Goal: Check status: Check status

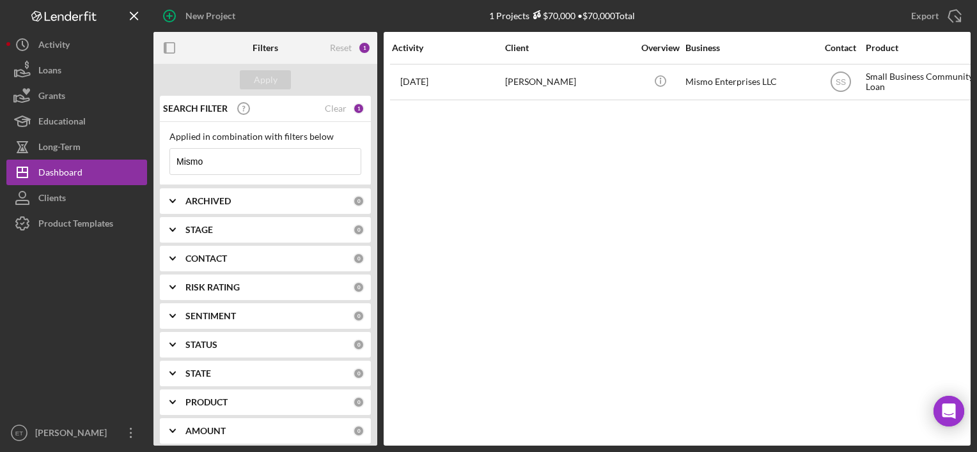
click at [290, 164] on input "Mismo" at bounding box center [265, 162] width 190 height 26
type input "Oakstop"
click at [279, 79] on button "Apply" at bounding box center [265, 79] width 51 height 19
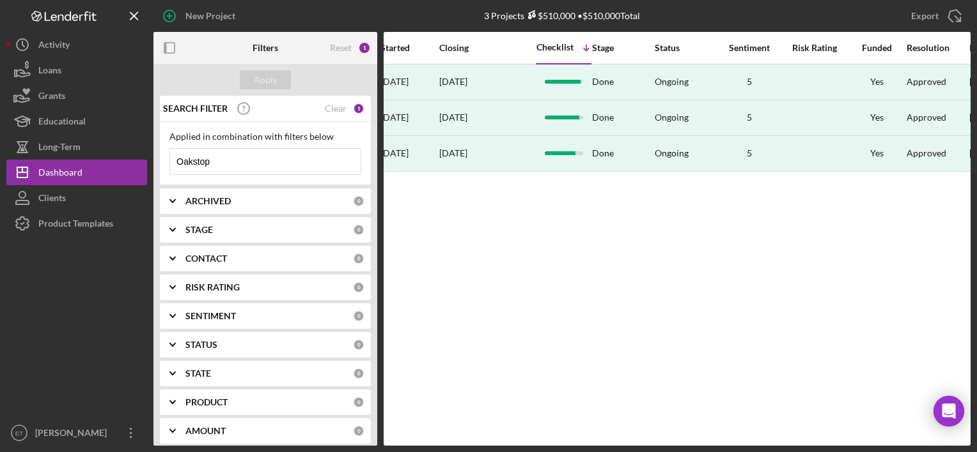
scroll to position [0, 725]
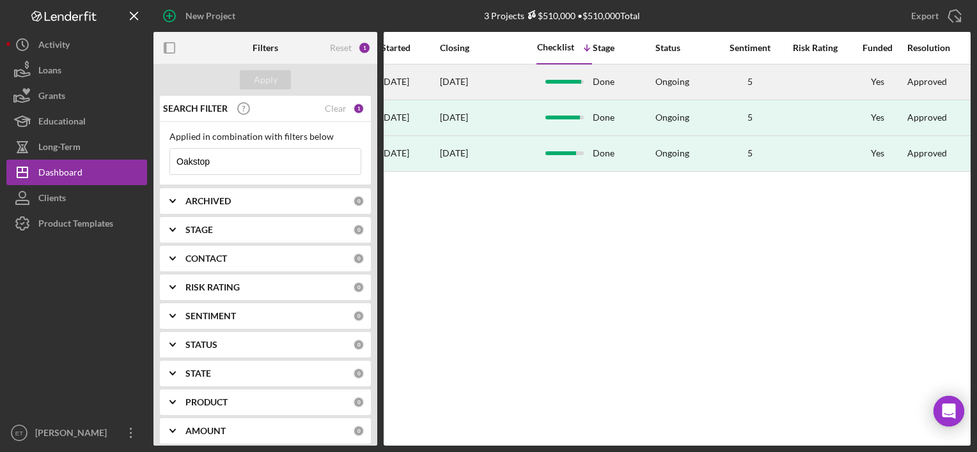
click at [479, 88] on div "[DATE]" at bounding box center [488, 82] width 96 height 34
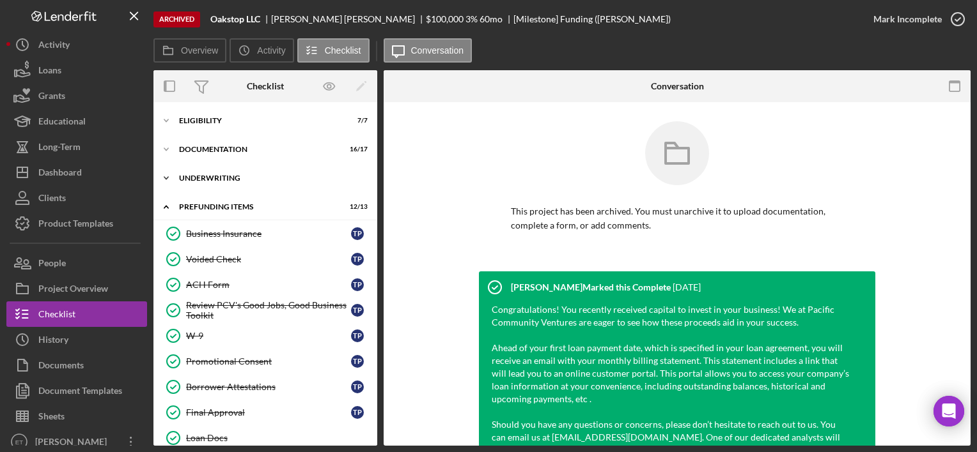
click at [218, 172] on div "Icon/Expander Underwriting 12 / 13" at bounding box center [265, 179] width 224 height 26
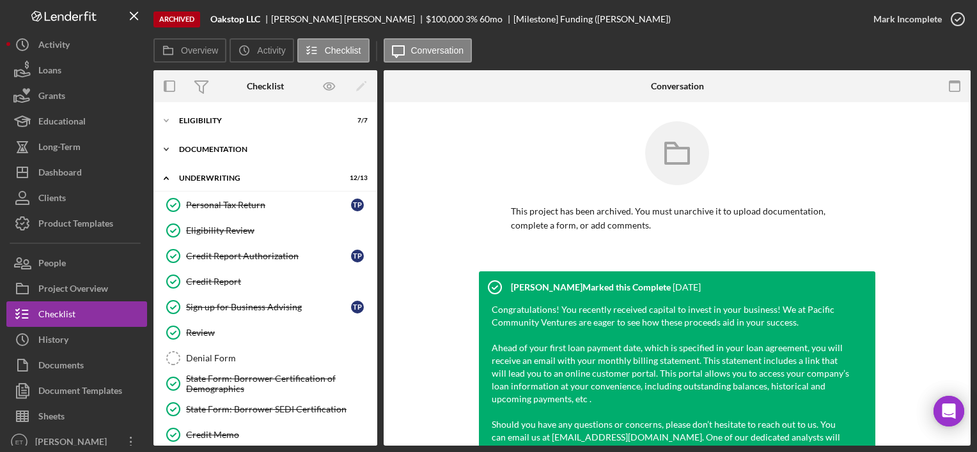
click at [238, 145] on div "Icon/Expander Documentation 16 / 17" at bounding box center [265, 150] width 224 height 26
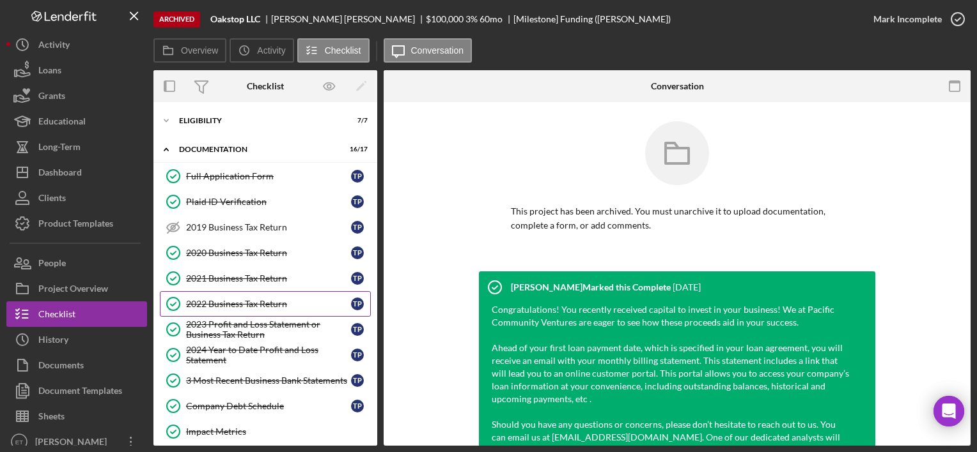
scroll to position [31, 0]
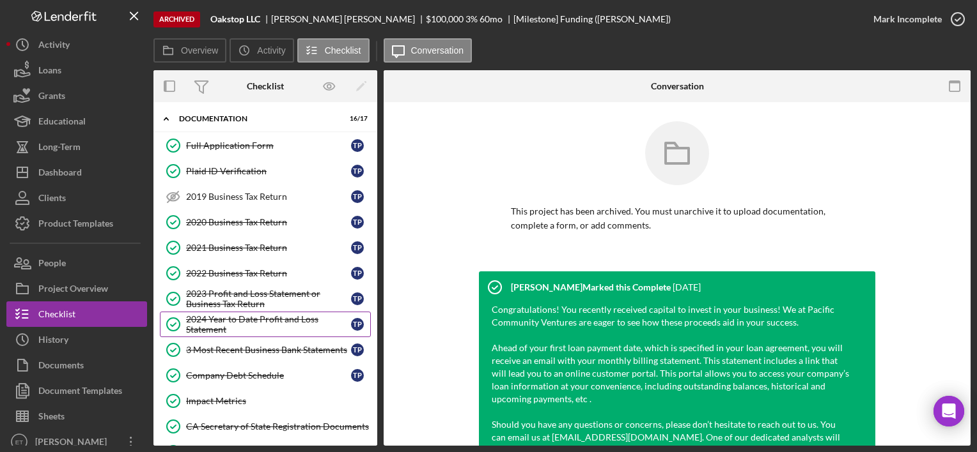
click at [230, 312] on link "2024 Year to Date Profit and Loss Statement 2024 Year to Date Profit and Loss S…" at bounding box center [265, 325] width 211 height 26
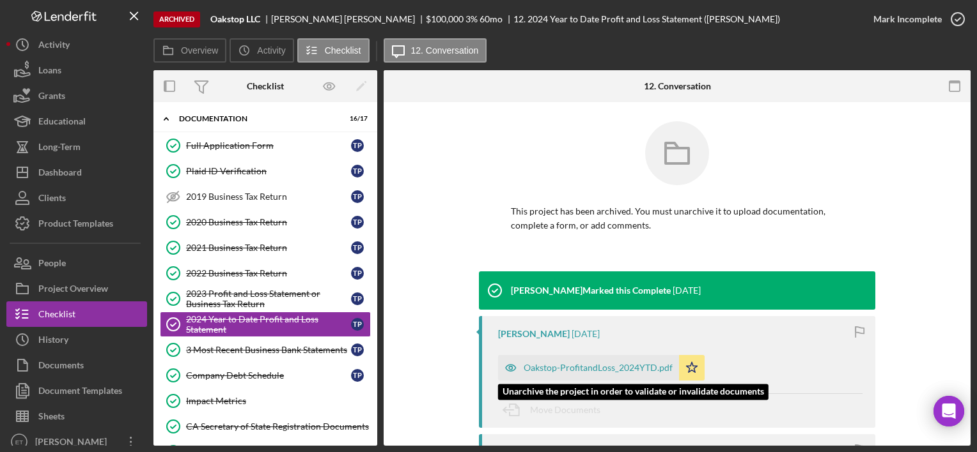
scroll to position [135, 0]
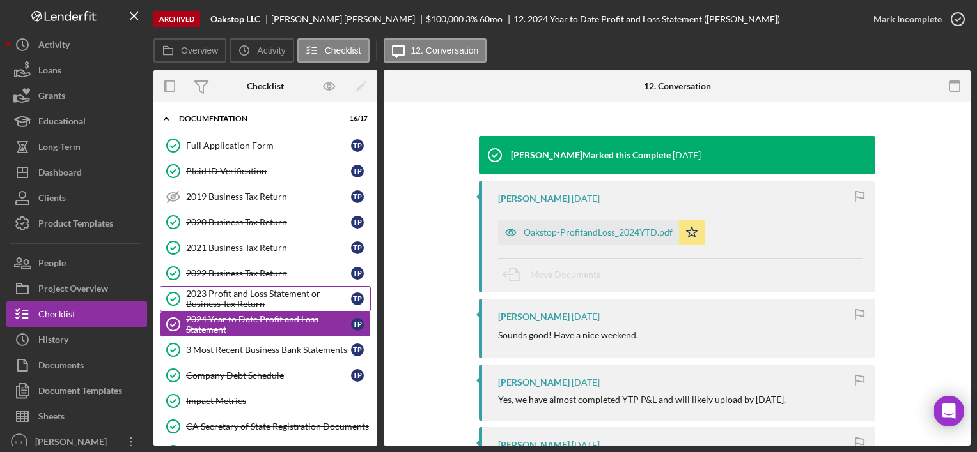
click at [291, 298] on div "2023 Profit and Loss Statement or Business Tax Return" at bounding box center [268, 299] width 165 height 20
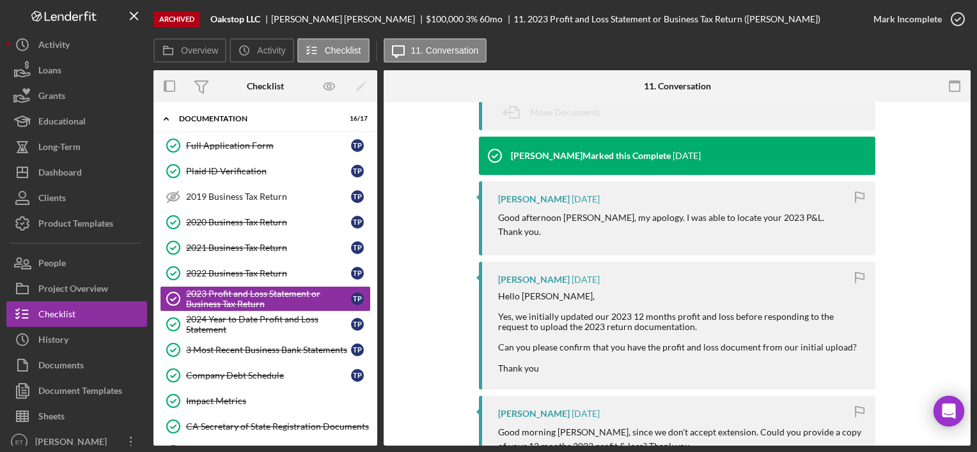
scroll to position [63, 0]
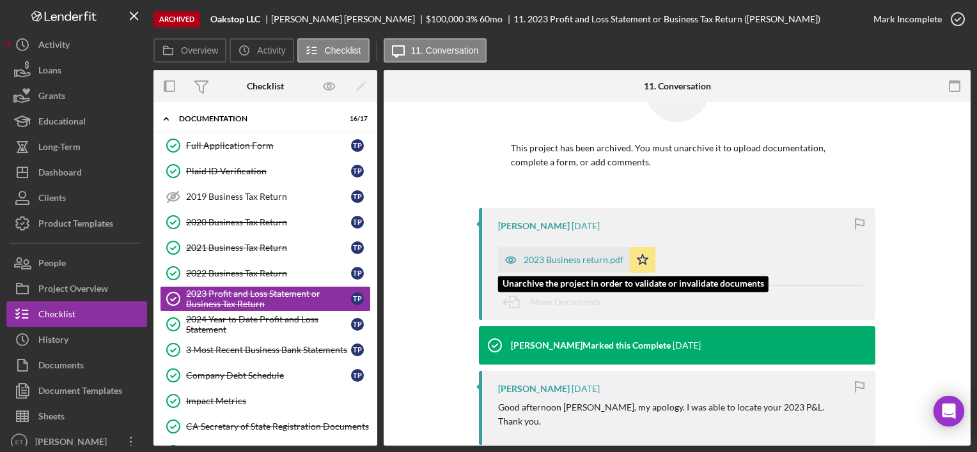
click at [555, 261] on div "2023 Business return.pdf" at bounding box center [573, 260] width 100 height 10
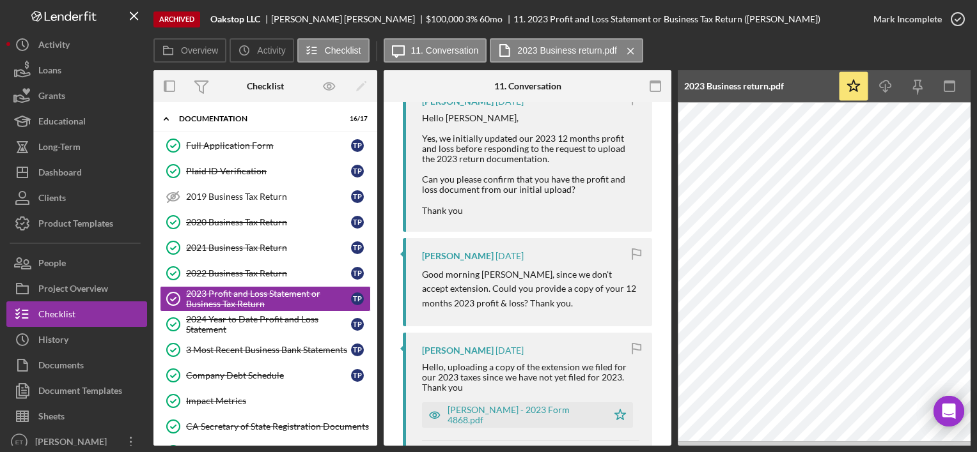
scroll to position [461, 0]
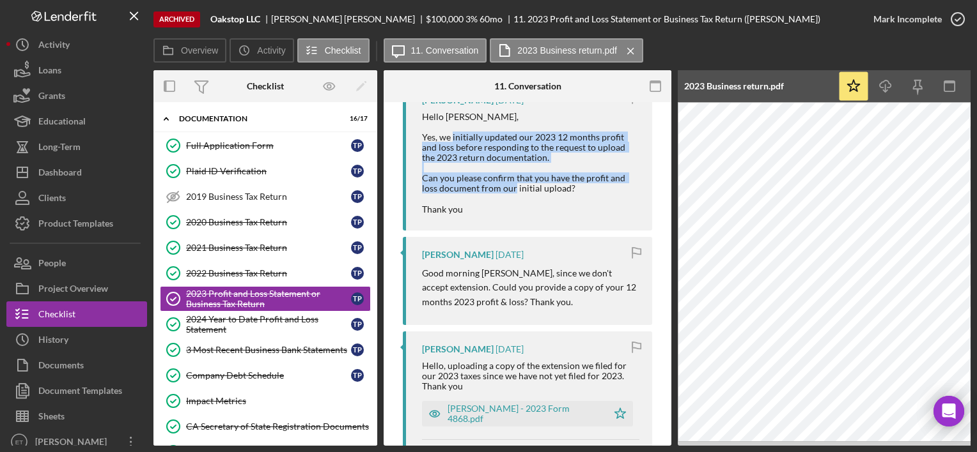
drag, startPoint x: 472, startPoint y: 138, endPoint x: 532, endPoint y: 192, distance: 80.1
click at [532, 192] on div "Hello [PERSON_NAME], Yes, we initially updated our 2023 12 months profit and lo…" at bounding box center [530, 163] width 217 height 103
drag, startPoint x: 532, startPoint y: 192, endPoint x: 481, endPoint y: 134, distance: 77.4
click at [481, 134] on div "Hello [PERSON_NAME], Yes, we initially updated our 2023 12 months profit and lo…" at bounding box center [530, 163] width 217 height 103
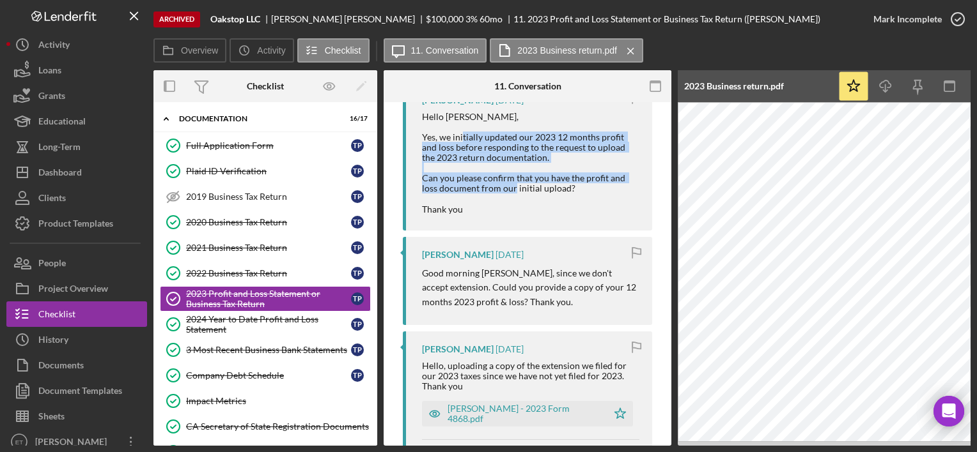
click at [481, 134] on div "Hello [PERSON_NAME], Yes, we initially updated our 2023 12 months profit and lo…" at bounding box center [530, 163] width 217 height 103
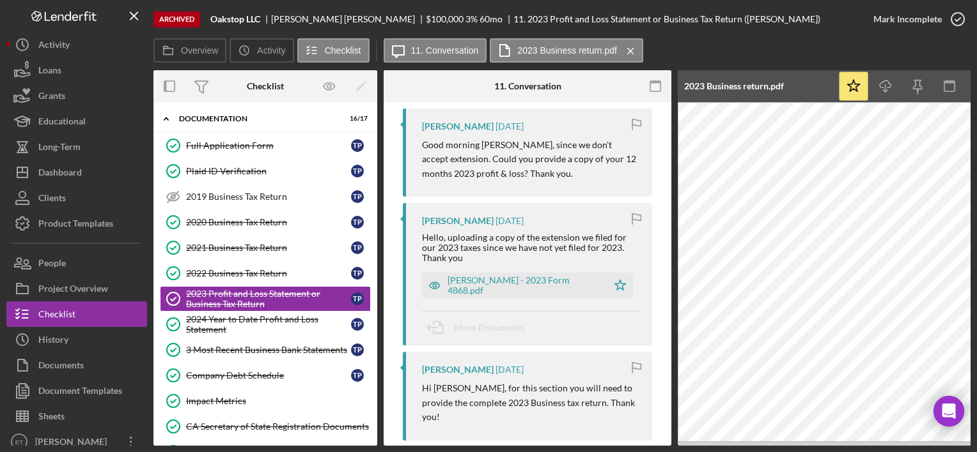
scroll to position [731, 0]
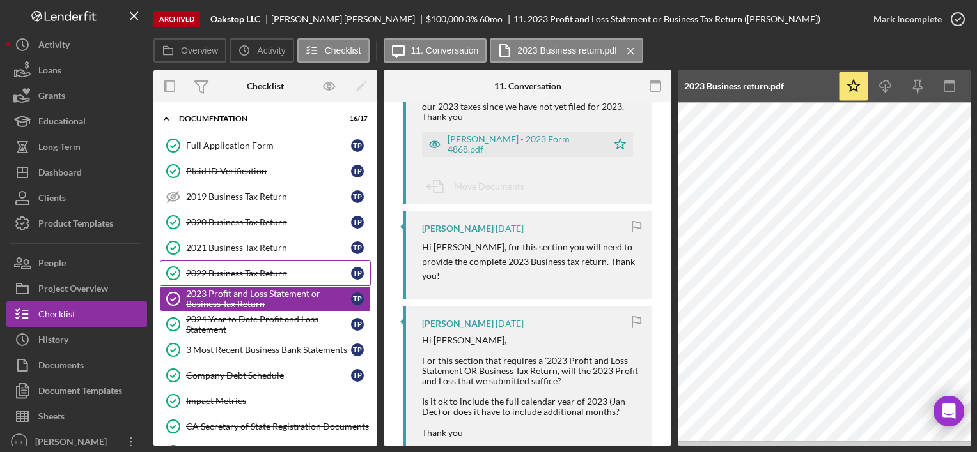
click at [321, 265] on link "2022 Business Tax Return 2022 Business Tax Return T P" at bounding box center [265, 274] width 211 height 26
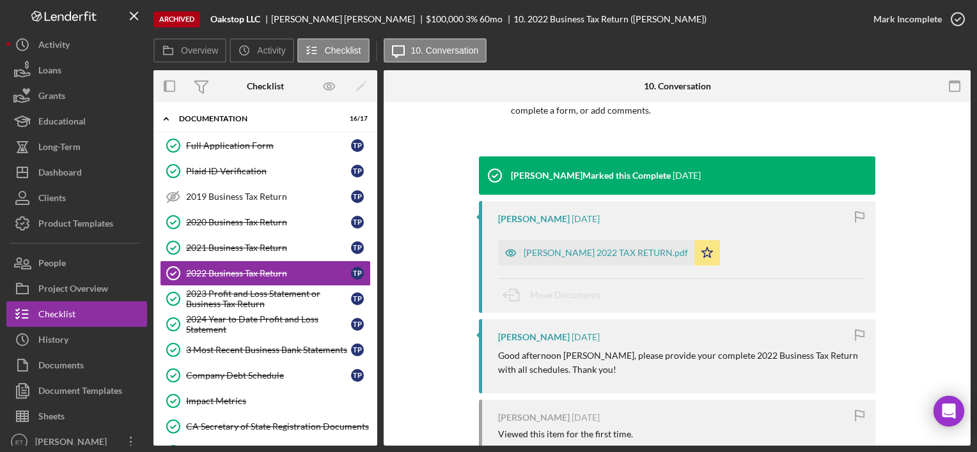
scroll to position [114, 0]
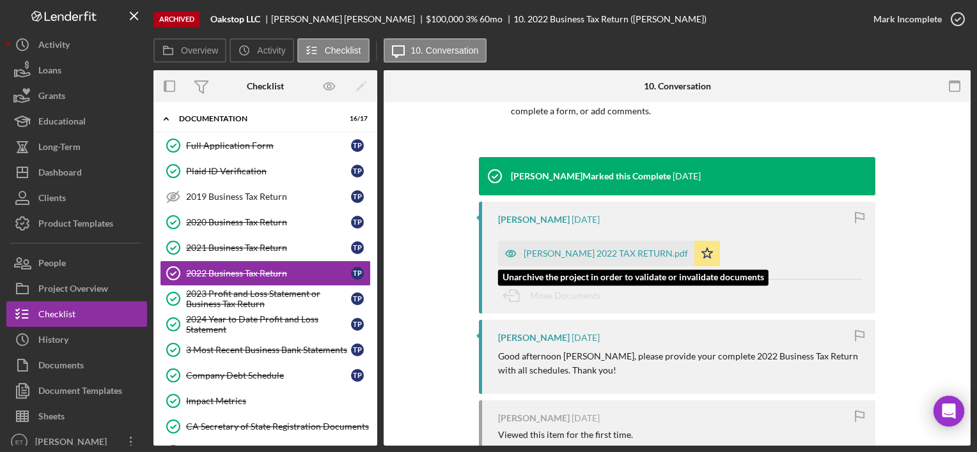
click at [555, 249] on div "[PERSON_NAME] 2022 TAX RETURN.pdf" at bounding box center [605, 254] width 164 height 10
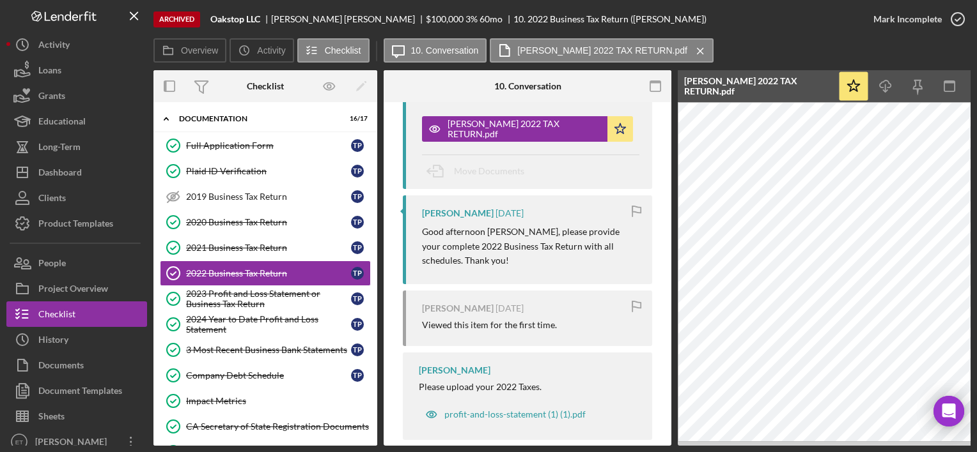
scroll to position [253, 0]
click at [222, 300] on div "2023 Profit and Loss Statement or Business Tax Return" at bounding box center [268, 299] width 165 height 20
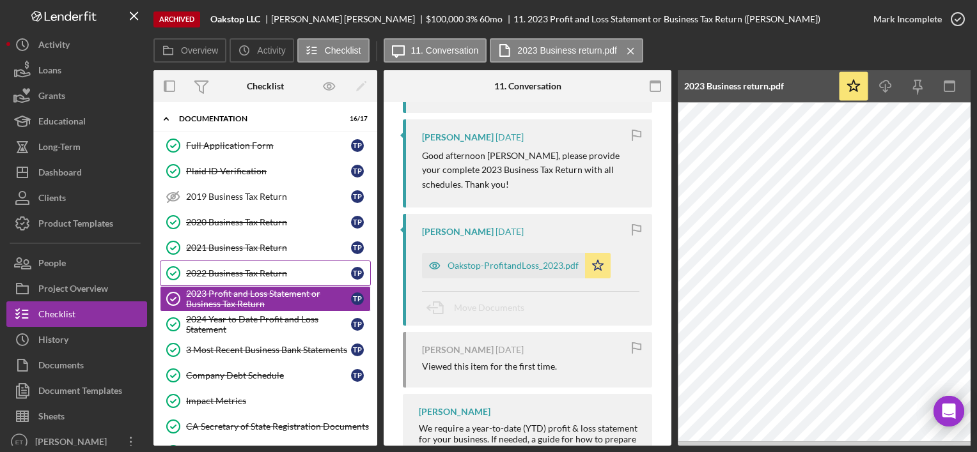
click at [307, 279] on link "2022 Business Tax Return 2022 Business Tax Return T P" at bounding box center [265, 274] width 211 height 26
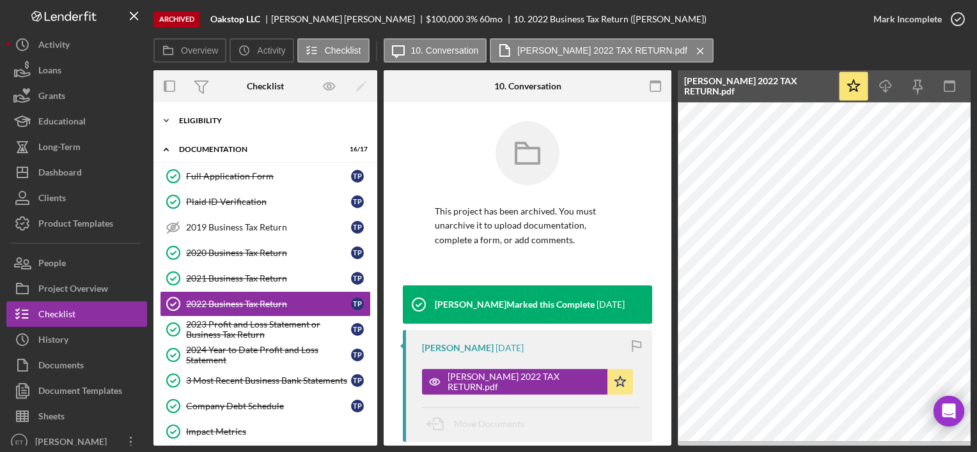
click at [184, 120] on div "Eligibility" at bounding box center [270, 121] width 182 height 8
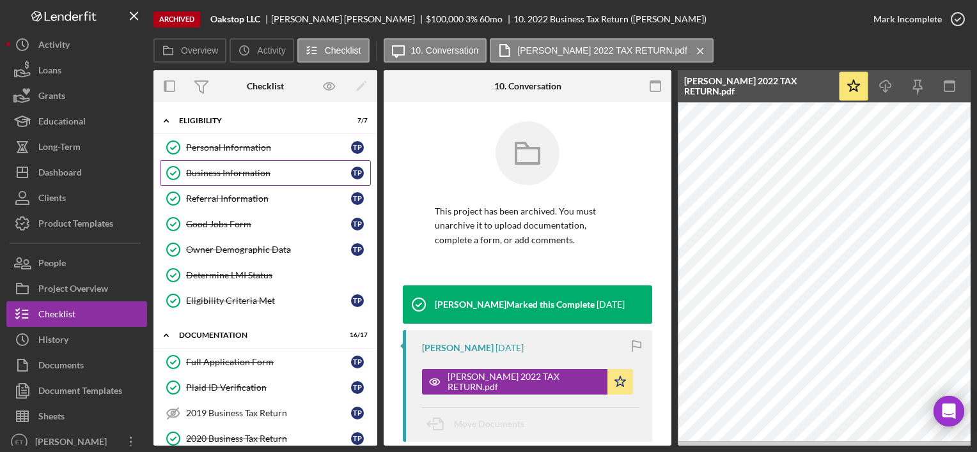
click at [237, 174] on div "Business Information" at bounding box center [268, 173] width 165 height 10
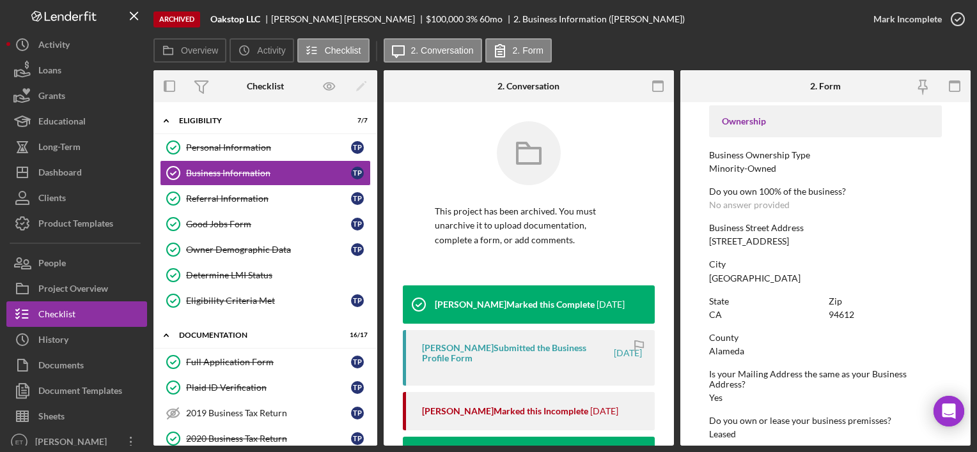
scroll to position [415, 0]
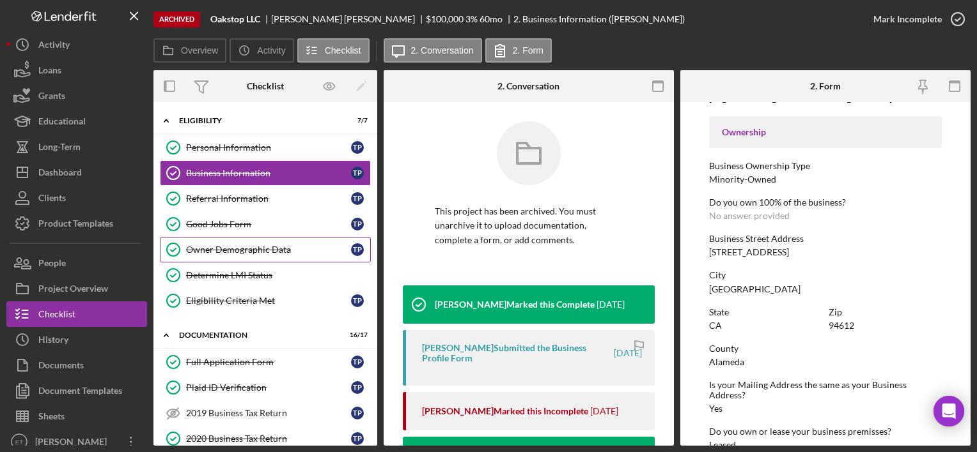
click at [266, 239] on link "Owner Demographic Data Owner Demographic Data T P" at bounding box center [265, 250] width 211 height 26
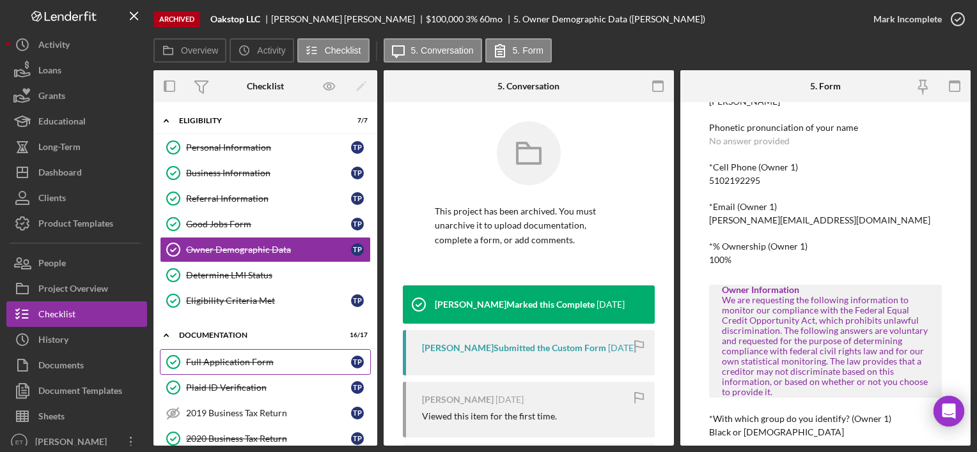
scroll to position [112, 0]
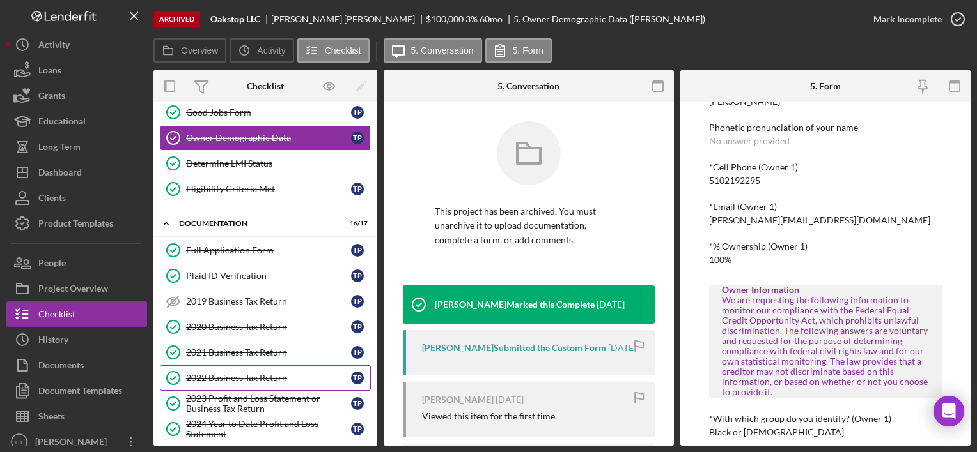
click at [213, 373] on div "2022 Business Tax Return" at bounding box center [268, 378] width 165 height 10
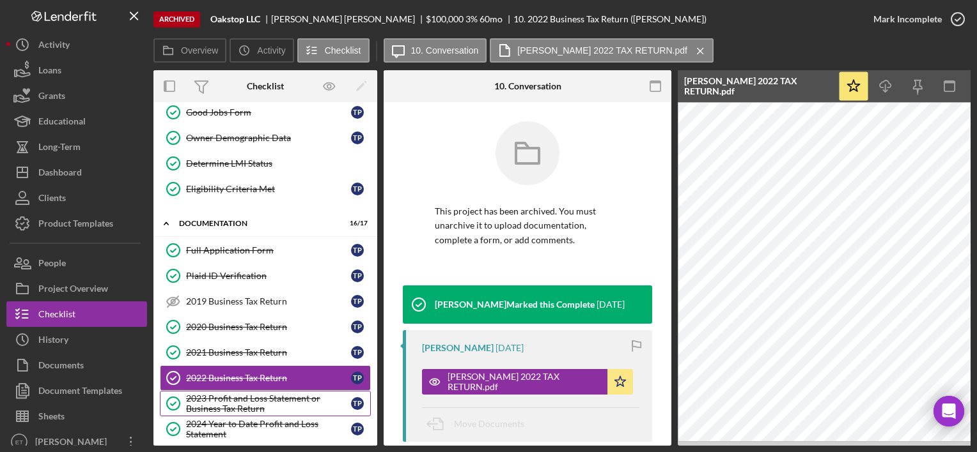
click at [233, 404] on div "2023 Profit and Loss Statement or Business Tax Return" at bounding box center [268, 404] width 165 height 20
